Goal: Transaction & Acquisition: Obtain resource

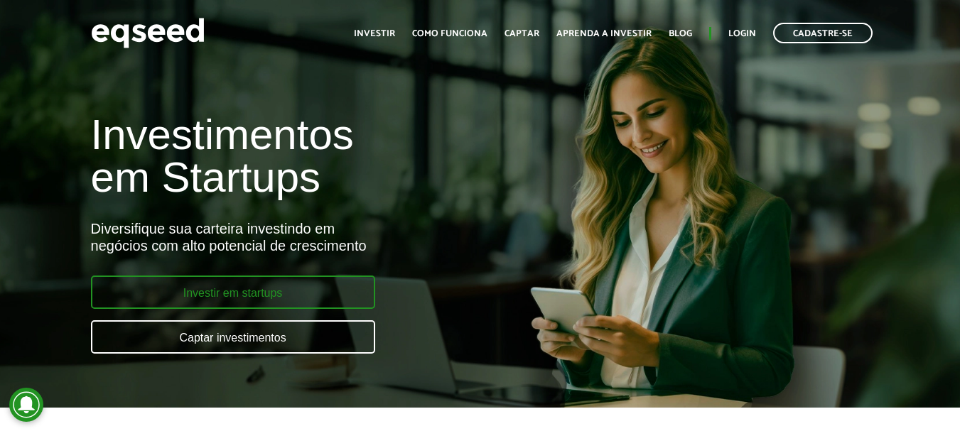
click at [292, 303] on link "Investir em startups" at bounding box center [233, 292] width 284 height 33
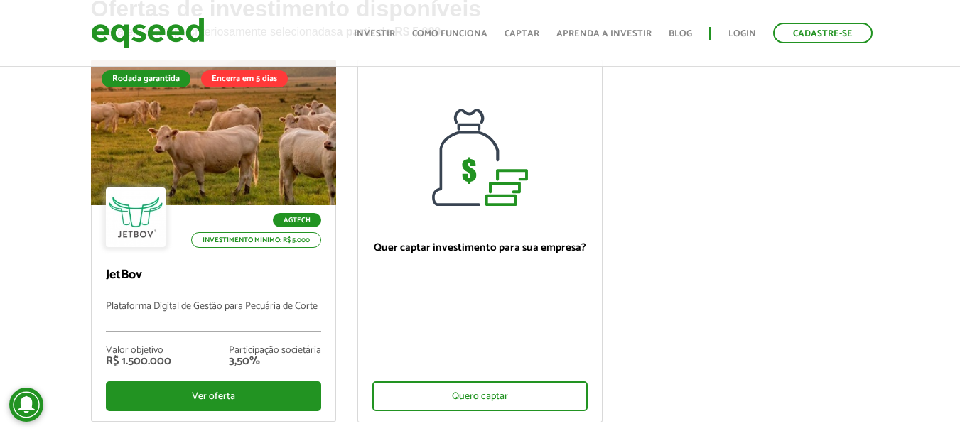
scroll to position [142, 0]
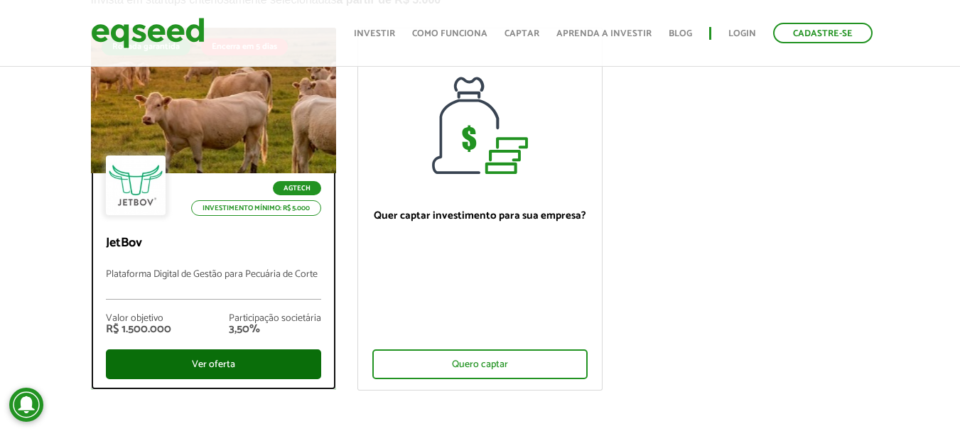
click at [237, 357] on div "Ver oferta" at bounding box center [213, 365] width 215 height 30
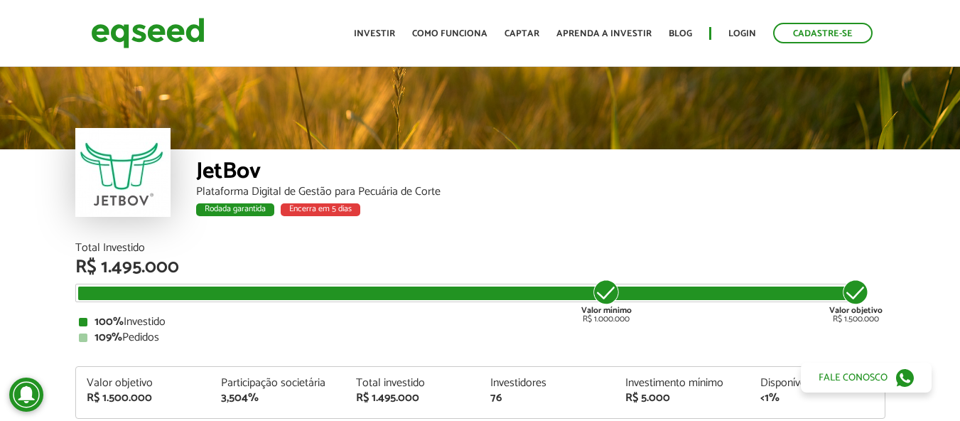
scroll to position [1688, 0]
